Goal: Task Accomplishment & Management: Use online tool/utility

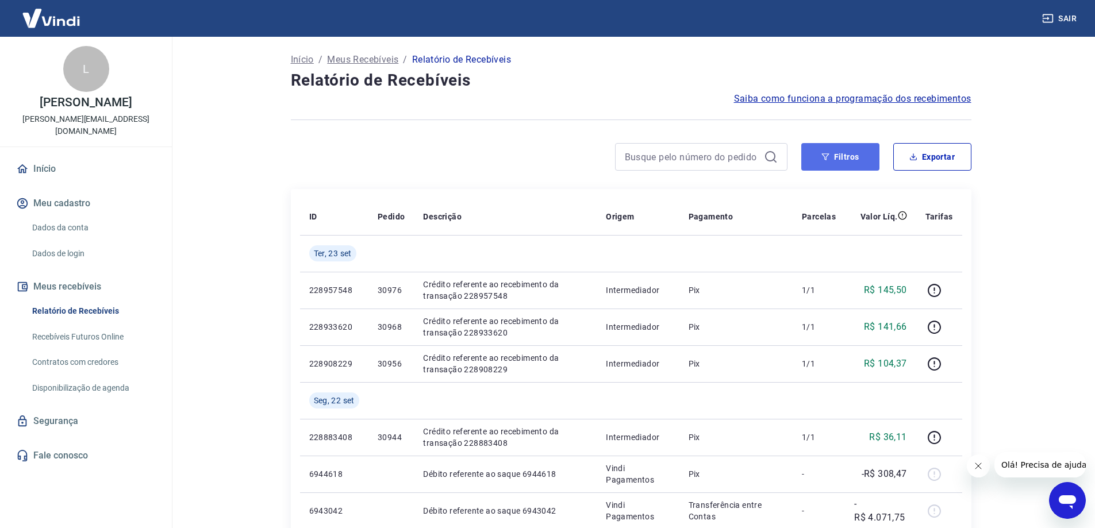
click at [852, 157] on button "Filtros" at bounding box center [840, 157] width 78 height 28
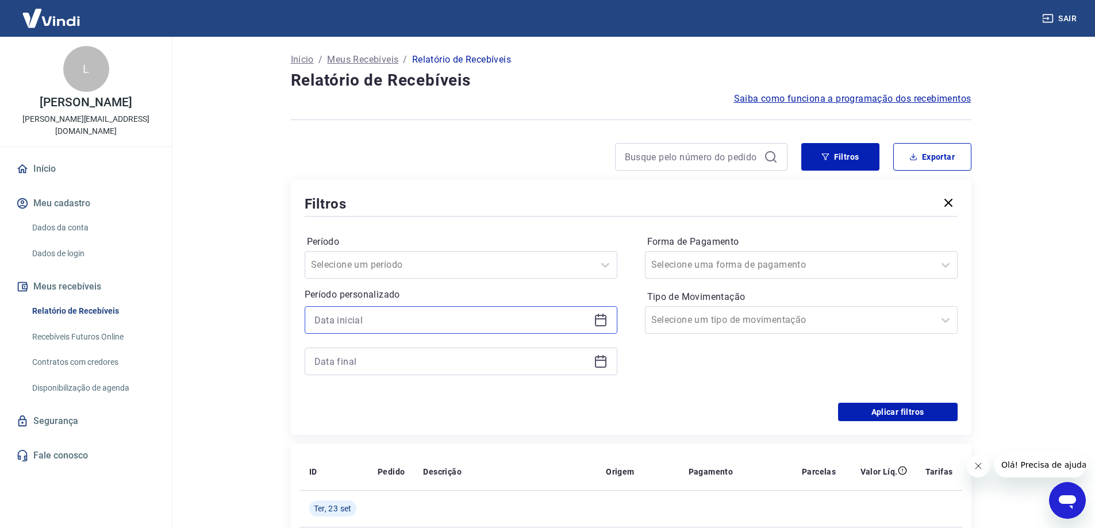
click at [377, 321] on input at bounding box center [451, 320] width 275 height 17
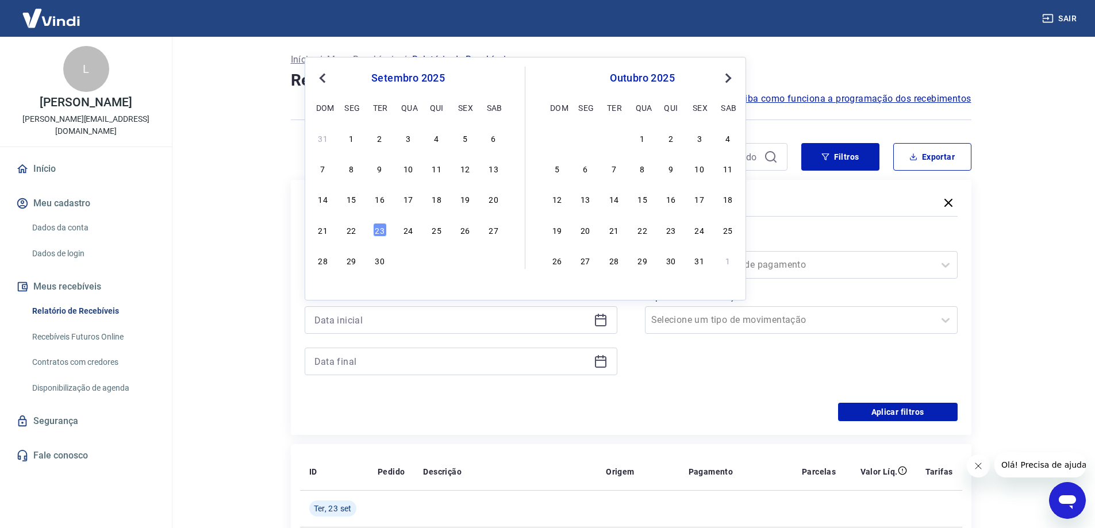
click at [324, 81] on span "Previous Month" at bounding box center [324, 77] width 0 height 13
click at [383, 141] on div "1" at bounding box center [380, 138] width 14 height 14
type input "01/07/2025"
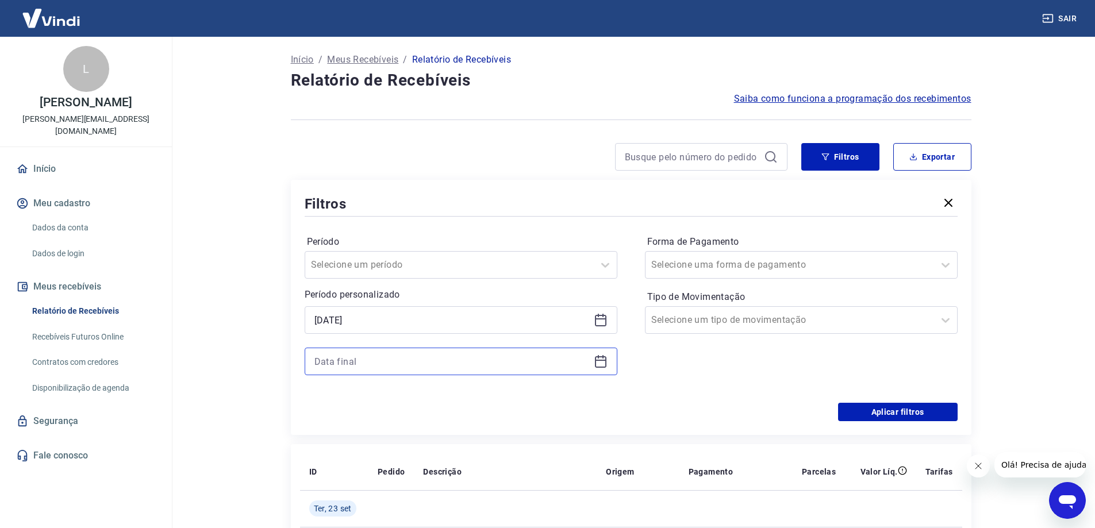
click at [367, 359] on input at bounding box center [451, 361] width 275 height 17
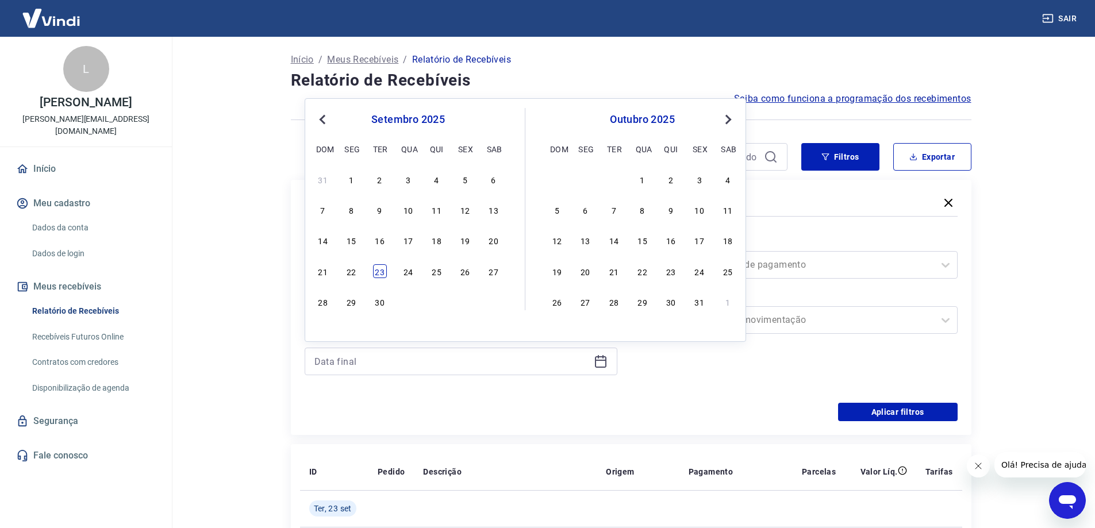
click at [380, 270] on div "23" at bounding box center [380, 271] width 14 height 14
type input "23/09/2025"
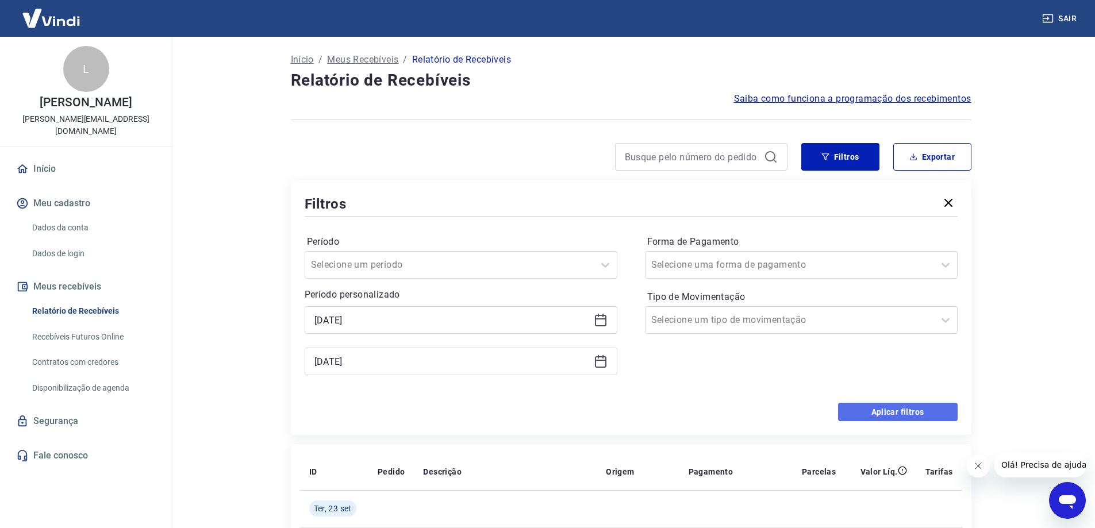
click at [917, 417] on button "Aplicar filtros" at bounding box center [898, 412] width 120 height 18
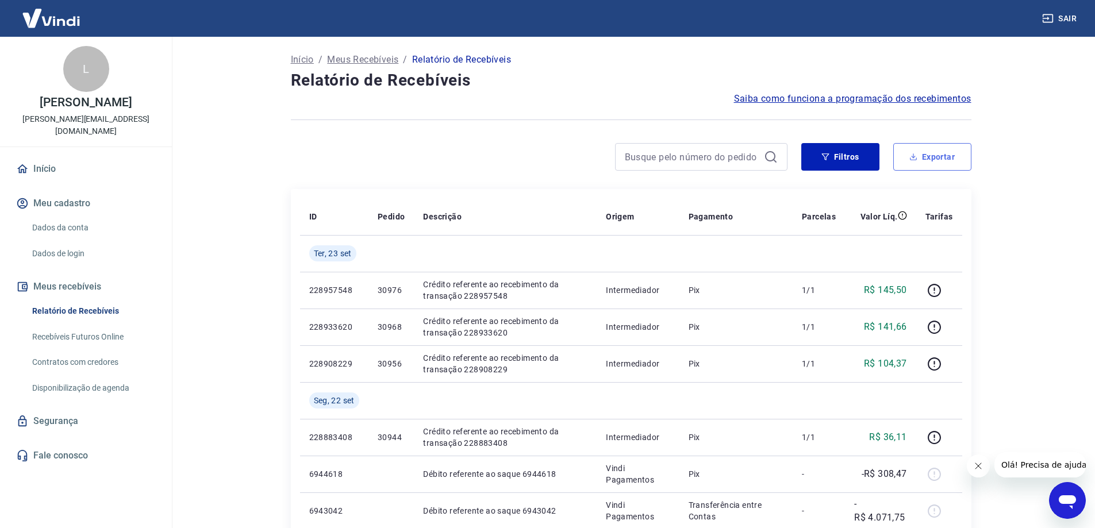
click at [917, 161] on button "Exportar" at bounding box center [932, 157] width 78 height 28
type input "01/07/2025"
type input "23/09/2025"
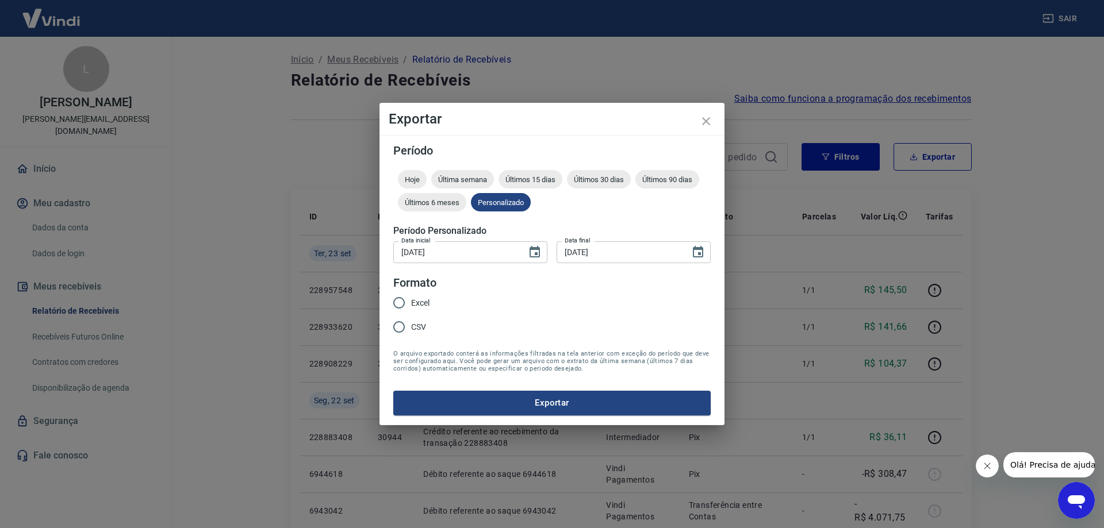
click at [428, 302] on span "Excel" at bounding box center [420, 303] width 18 height 12
click at [411, 302] on input "Excel" at bounding box center [399, 303] width 24 height 24
radio input "true"
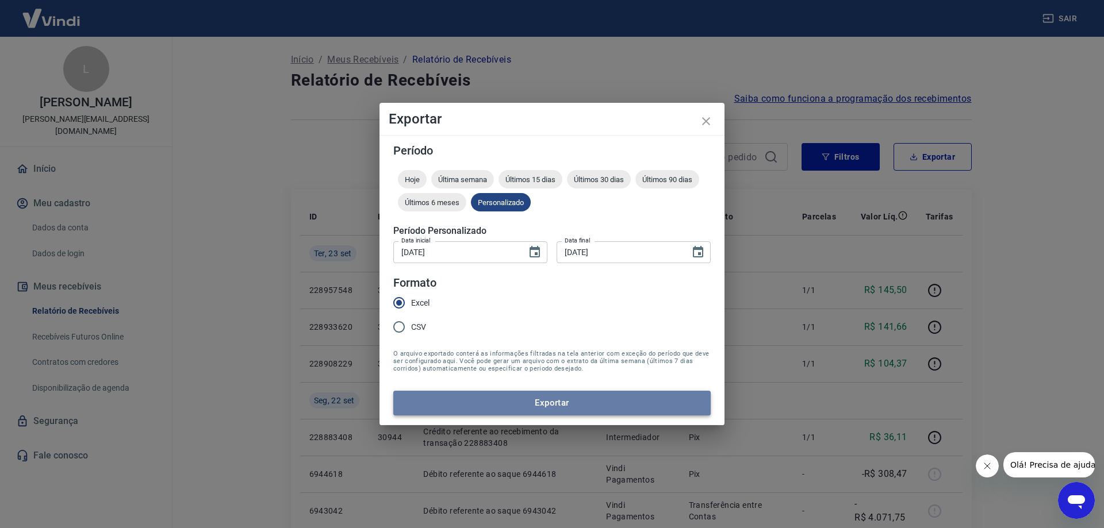
click at [546, 405] on button "Exportar" at bounding box center [551, 403] width 317 height 24
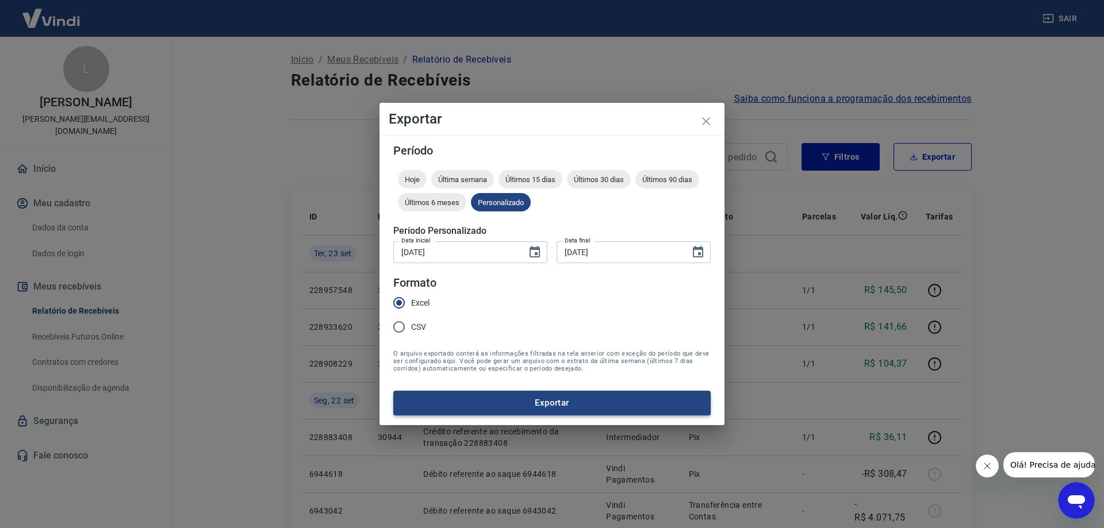
click at [554, 410] on button "Exportar" at bounding box center [551, 403] width 317 height 24
click at [566, 402] on button "Exportar" at bounding box center [551, 403] width 317 height 24
